Goal: Navigation & Orientation: Find specific page/section

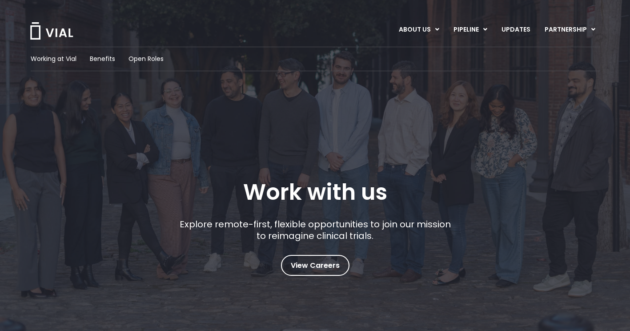
click at [415, 67] on link "CAREERS" at bounding box center [427, 65] width 65 height 14
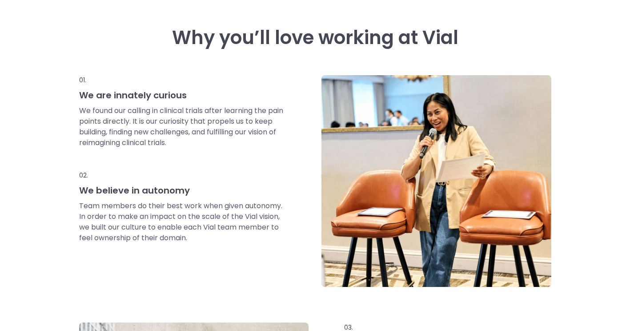
scroll to position [383, 0]
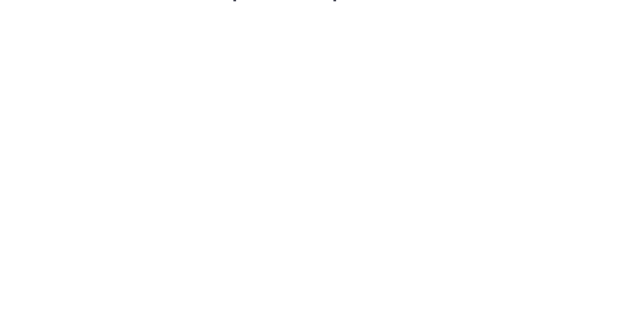
scroll to position [1317, 0]
